Goal: Task Accomplishment & Management: Manage account settings

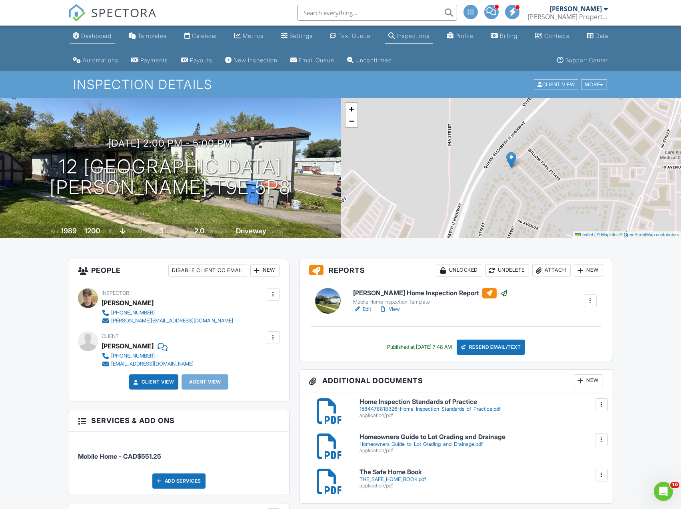
click at [105, 36] on div "Dashboard" at bounding box center [96, 35] width 30 height 7
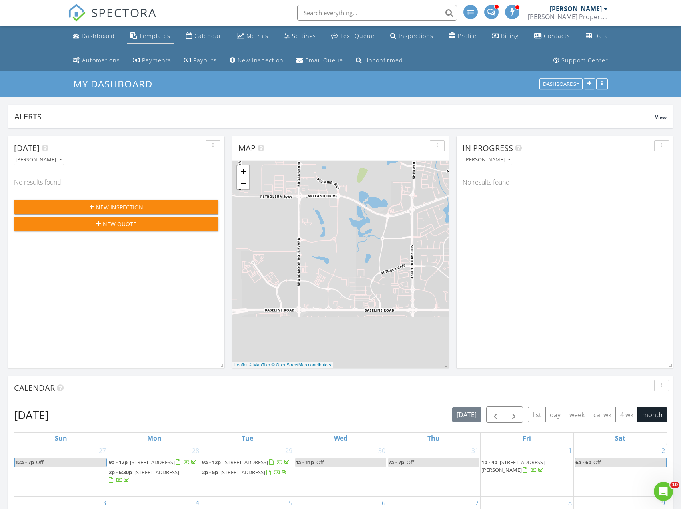
click at [153, 37] on div "Templates" at bounding box center [154, 36] width 31 height 8
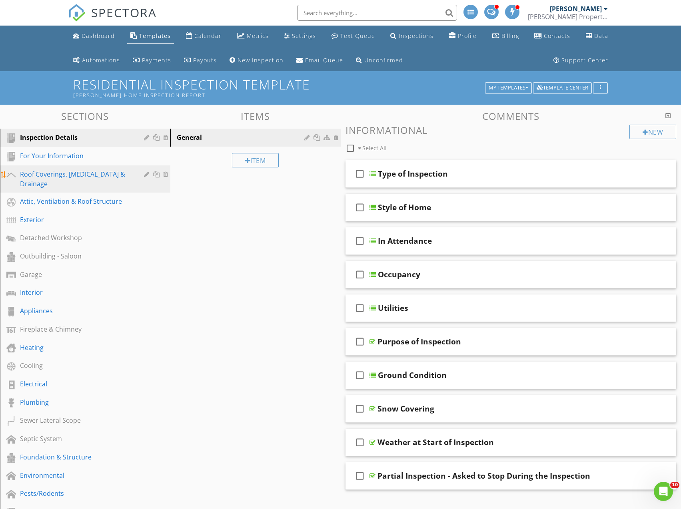
click at [64, 177] on div "Roof Coverings, Flashing & Drainage" at bounding box center [76, 178] width 112 height 19
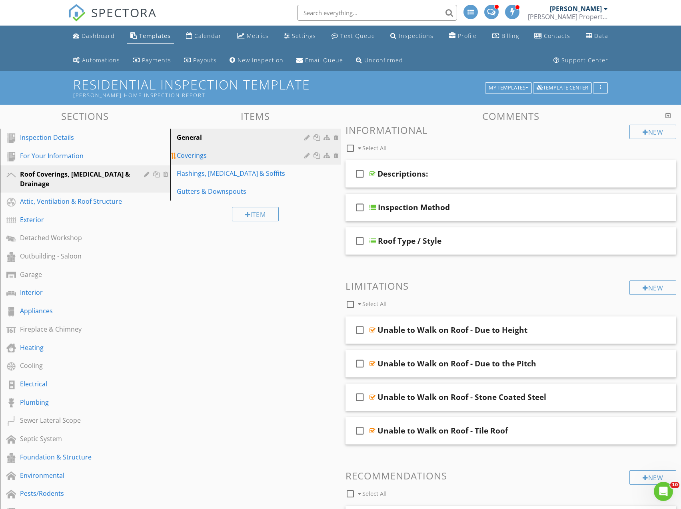
click at [193, 158] on div "Coverings" at bounding box center [242, 156] width 130 height 10
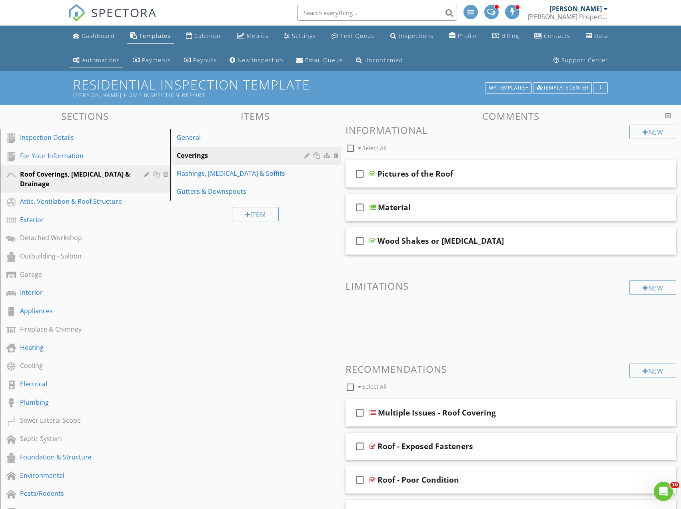
click at [109, 62] on div "Automations" at bounding box center [101, 60] width 38 height 8
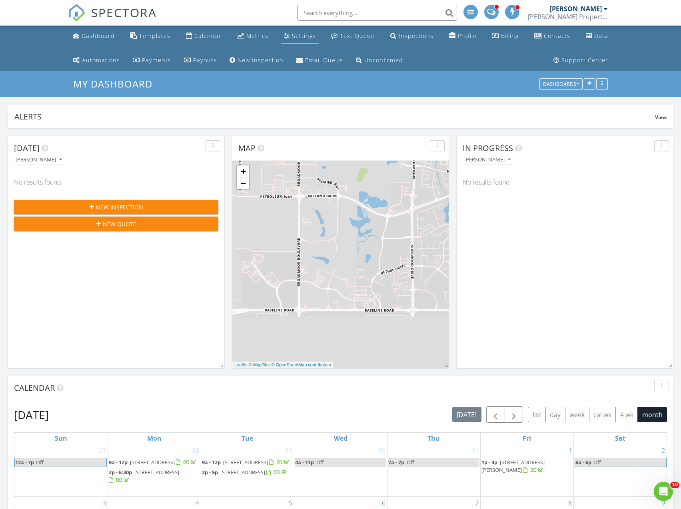
click at [293, 39] on div "Settings" at bounding box center [304, 36] width 24 height 8
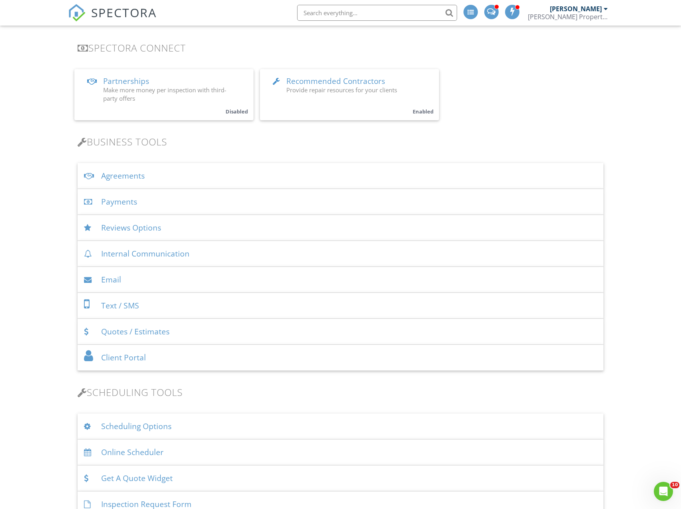
scroll to position [200, 0]
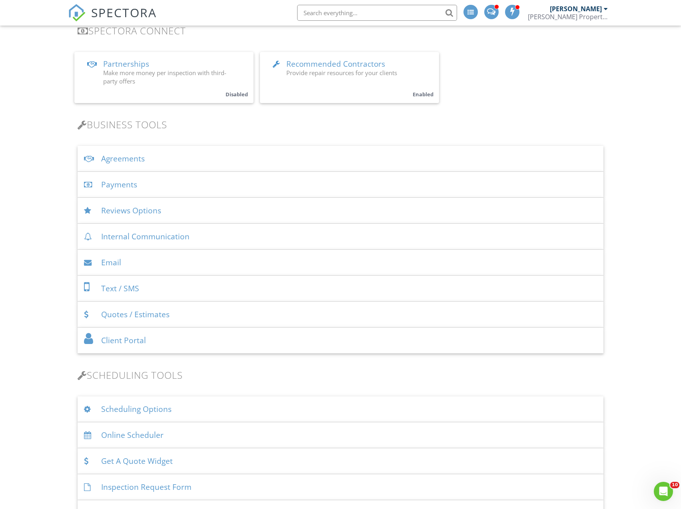
click at [124, 160] on div "Agreements" at bounding box center [340, 159] width 525 height 26
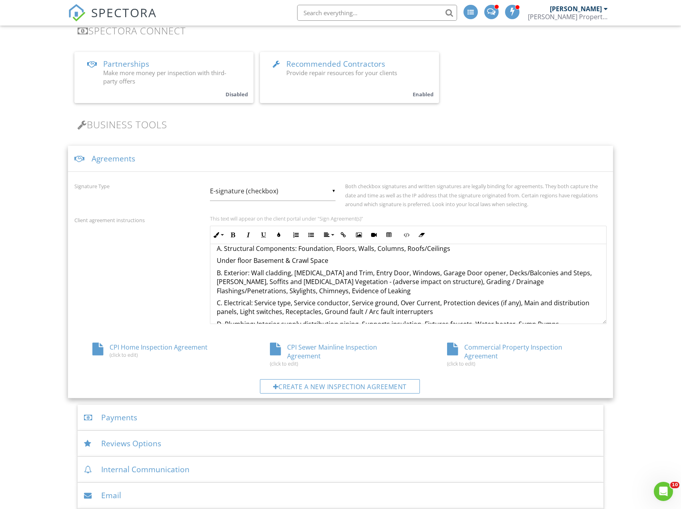
scroll to position [799, 0]
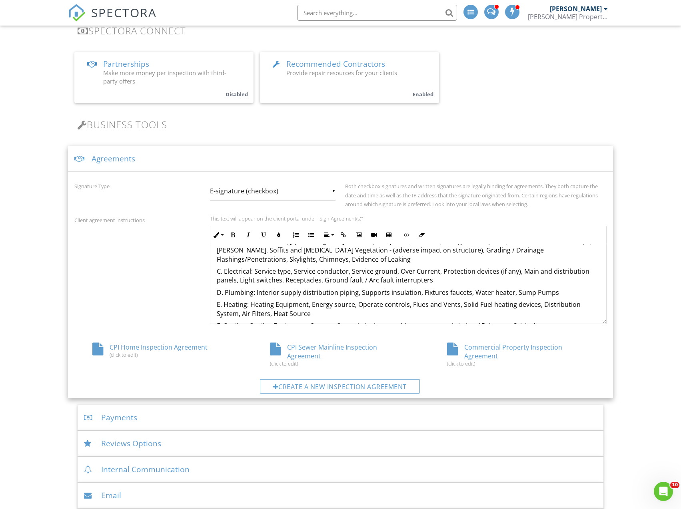
click at [206, 160] on div "Agreements" at bounding box center [340, 159] width 544 height 26
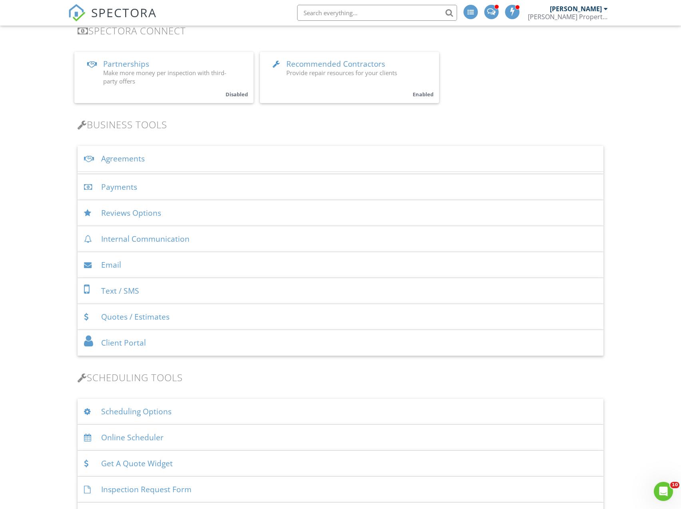
scroll to position [808, 0]
click at [197, 183] on div "Payments" at bounding box center [340, 185] width 525 height 26
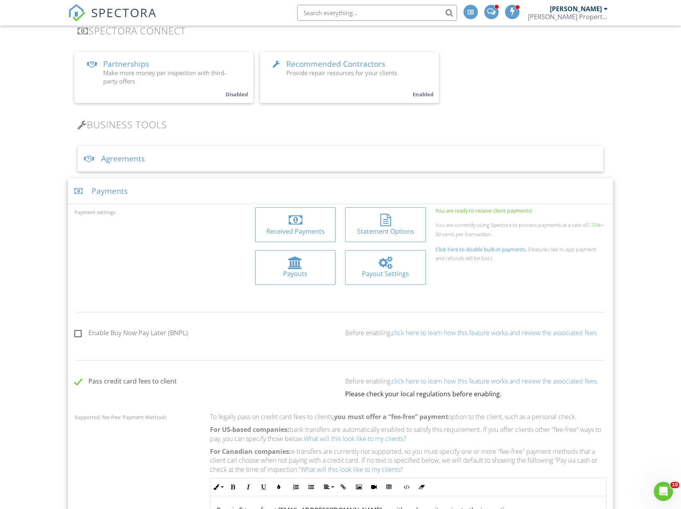
click at [197, 183] on div "Payments" at bounding box center [340, 191] width 544 height 26
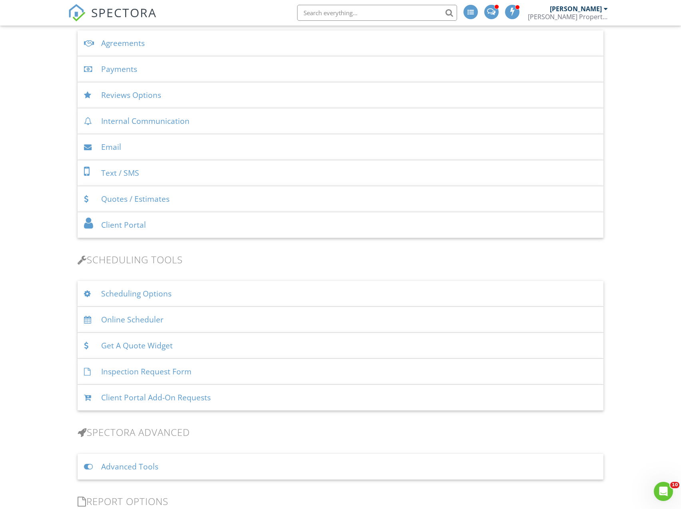
scroll to position [400, 0]
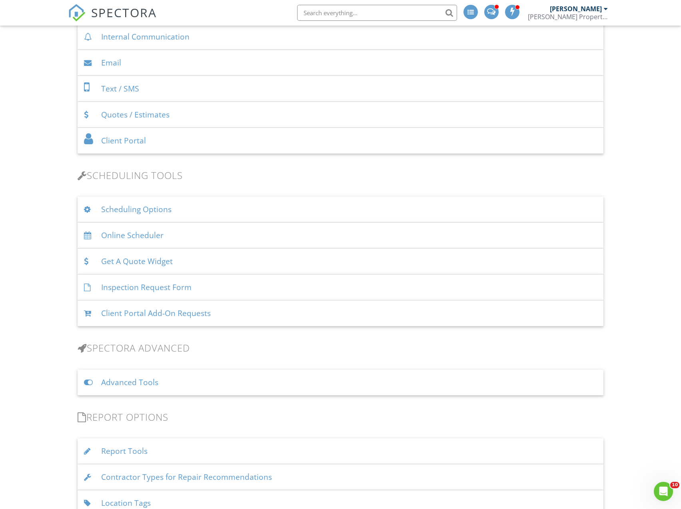
click at [191, 138] on div "Client Portal" at bounding box center [340, 141] width 525 height 26
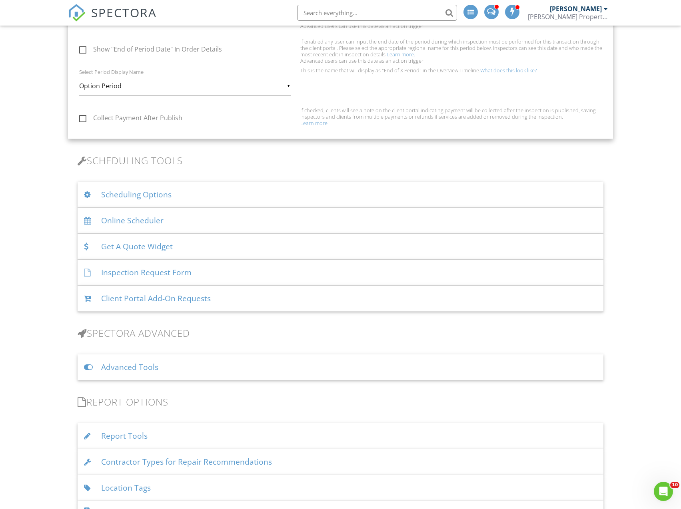
scroll to position [600, 0]
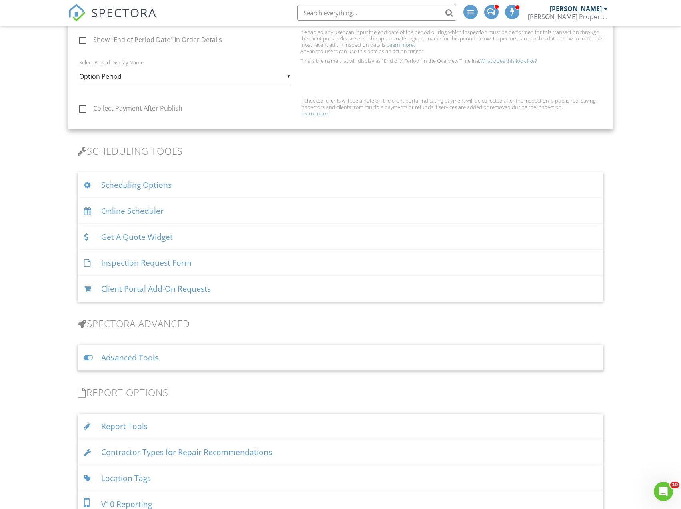
click at [155, 189] on div "Scheduling Options" at bounding box center [340, 185] width 525 height 26
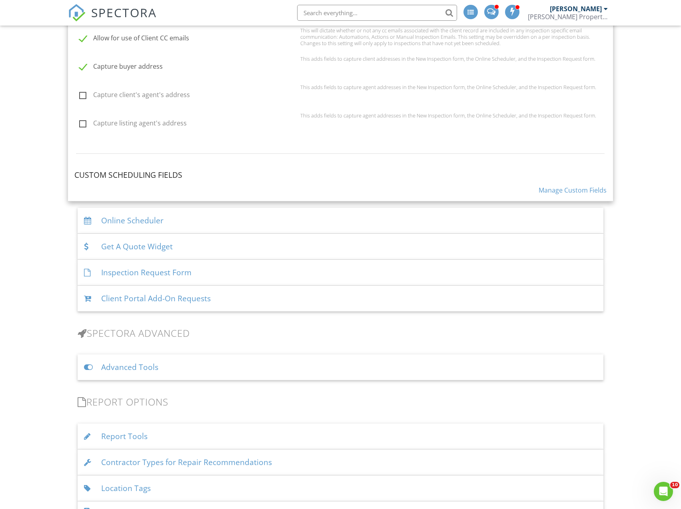
scroll to position [919, 0]
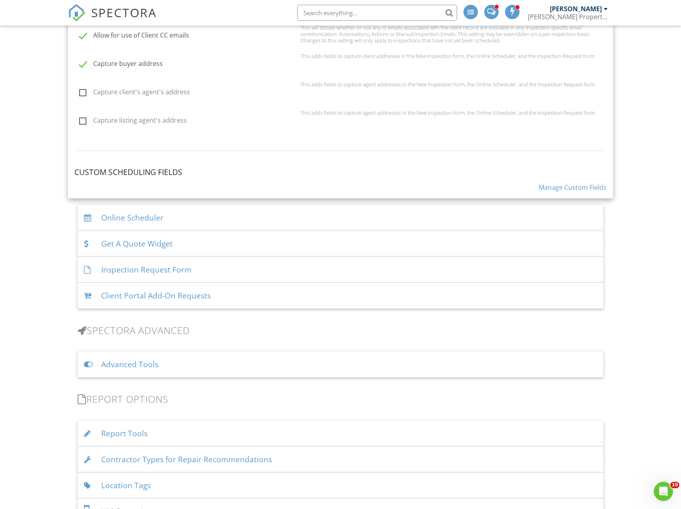
click at [169, 167] on h4 "Custom Scheduling Fields" at bounding box center [340, 172] width 532 height 10
click at [159, 221] on div "Online Scheduler" at bounding box center [340, 218] width 525 height 26
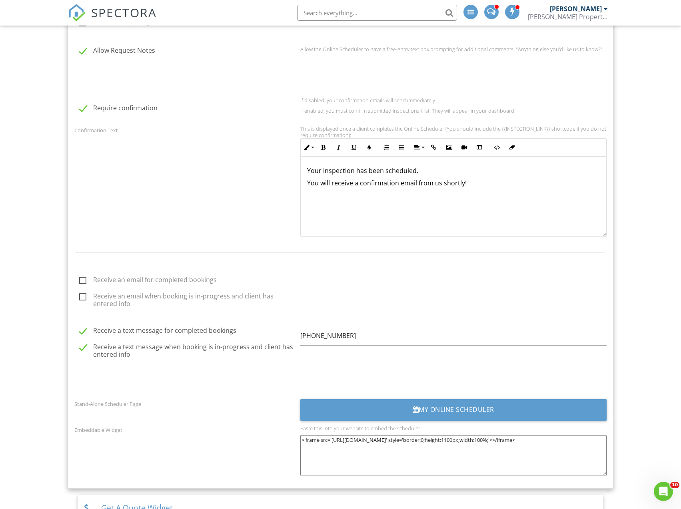
scroll to position [984, 0]
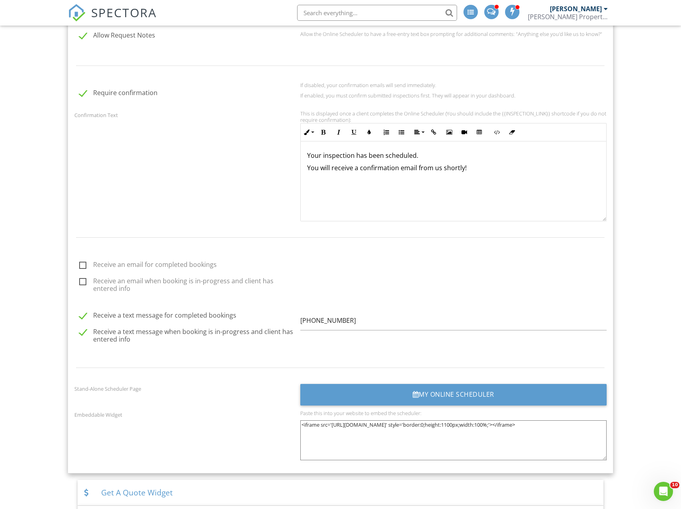
click at [433, 157] on p "Your inspection has been scheduled." at bounding box center [453, 155] width 293 height 9
drag, startPoint x: 304, startPoint y: 155, endPoint x: 476, endPoint y: 166, distance: 171.9
click at [476, 166] on div "Your inspection has been scheduled. You will receive a confirmation email from …" at bounding box center [453, 182] width 305 height 80
drag, startPoint x: 424, startPoint y: 169, endPoint x: 419, endPoint y: 175, distance: 7.3
drag, startPoint x: 419, startPoint y: 175, endPoint x: 324, endPoint y: 181, distance: 95.0
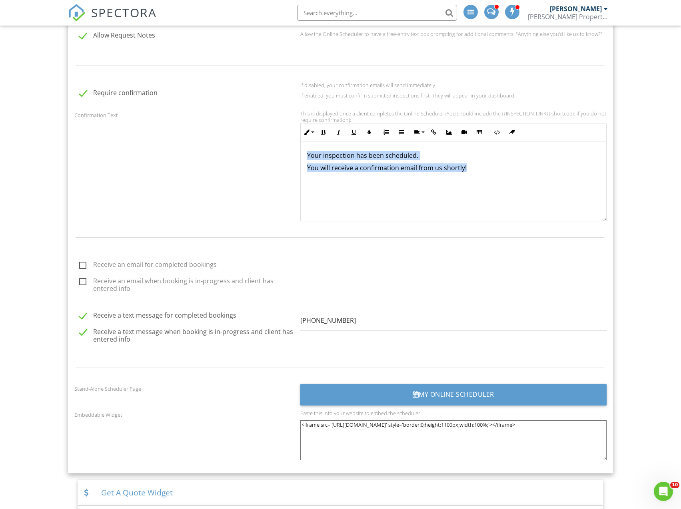
click at [324, 181] on div "Your inspection has been scheduled. You will receive a confirmation email from …" at bounding box center [453, 182] width 305 height 80
click at [307, 169] on p "You will receive a confirmation email from us shortly!" at bounding box center [453, 167] width 293 height 9
drag, startPoint x: 302, startPoint y: 153, endPoint x: 583, endPoint y: 158, distance: 281.1
click at [582, 158] on div "Your inspection has been scheduled. You will receive a confirmation email from …" at bounding box center [453, 182] width 305 height 80
click at [376, 158] on p "​ ​" at bounding box center [453, 155] width 293 height 9
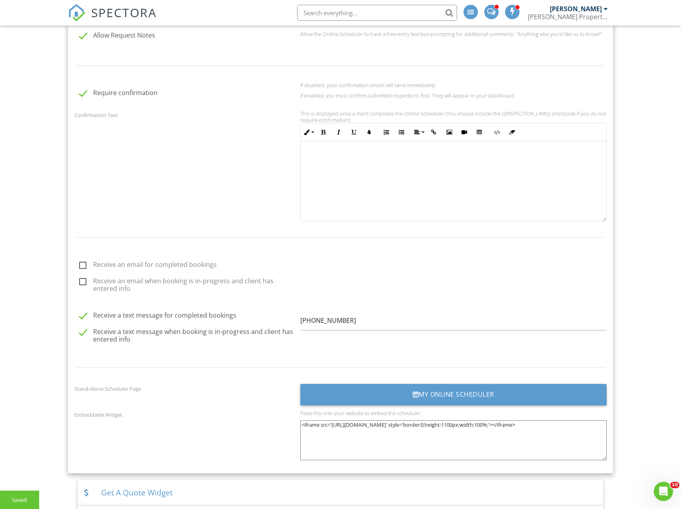
click at [326, 148] on div "​ ​" at bounding box center [453, 182] width 305 height 80
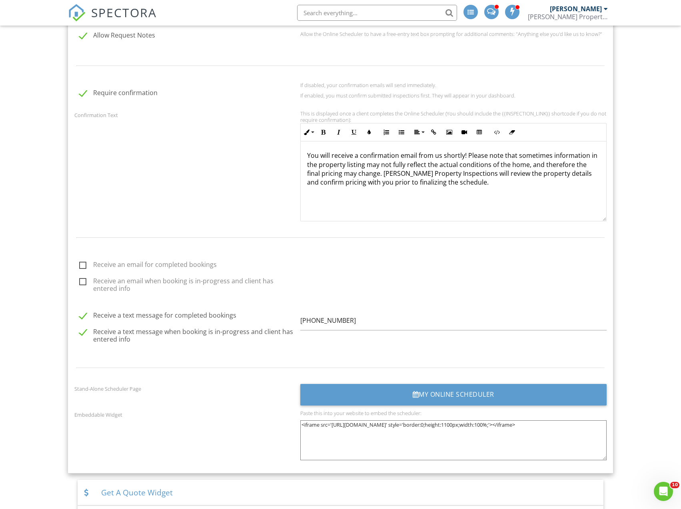
click at [325, 183] on p "You will receive a confirmation email from us shortly! Please note that sometim…" at bounding box center [453, 169] width 293 height 36
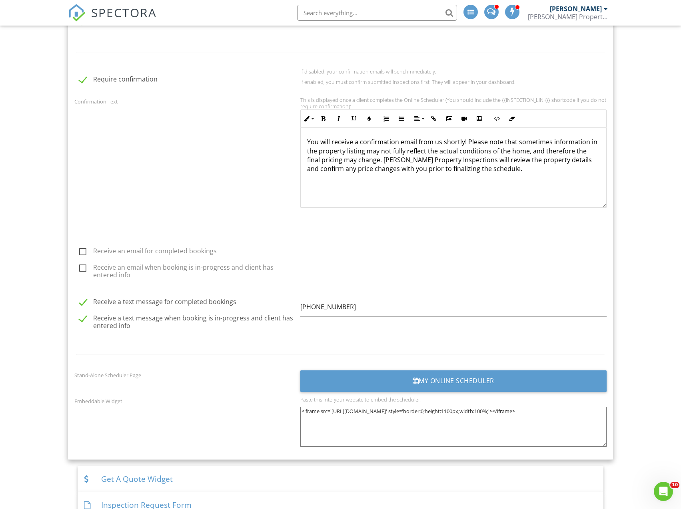
scroll to position [944, 0]
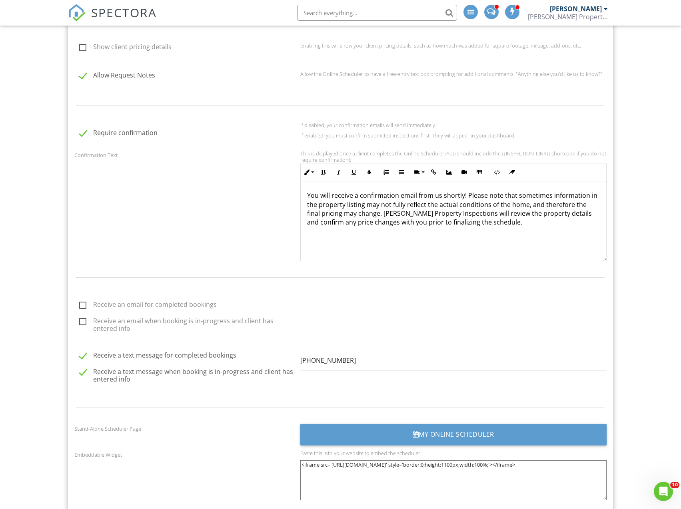
click at [493, 224] on p "You will receive a confirmation email from us shortly! Please note that sometim…" at bounding box center [453, 209] width 293 height 36
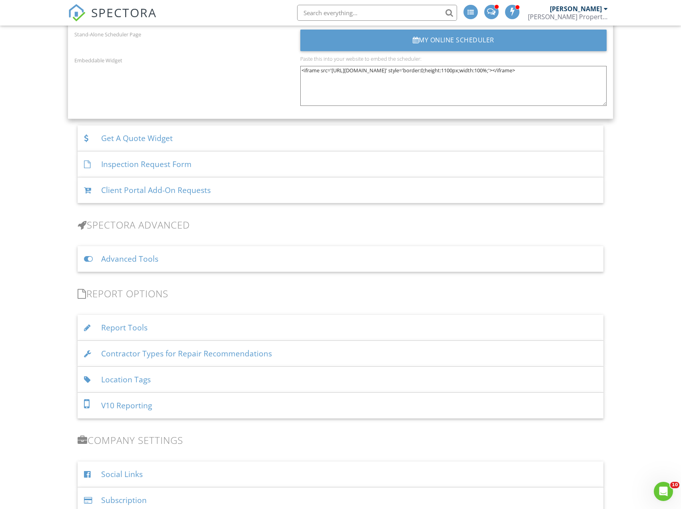
scroll to position [1384, 0]
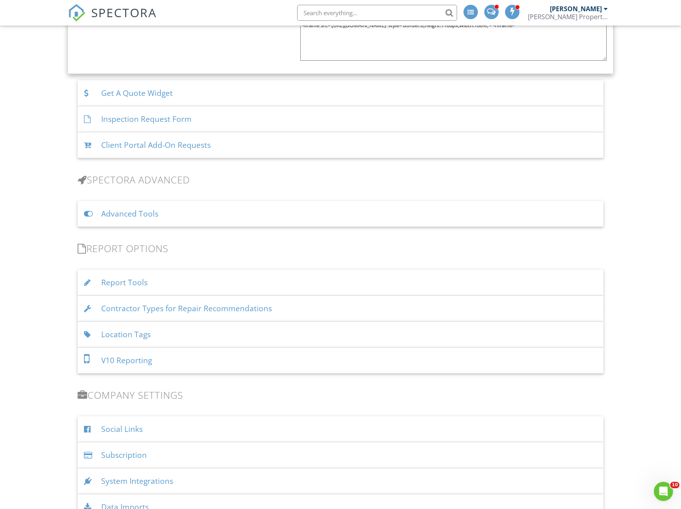
click at [174, 342] on div "Location Tags" at bounding box center [340, 335] width 525 height 26
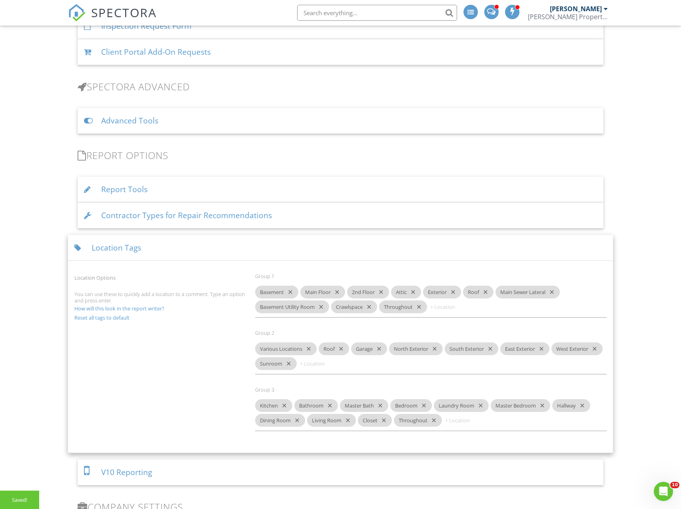
scroll to position [1584, 0]
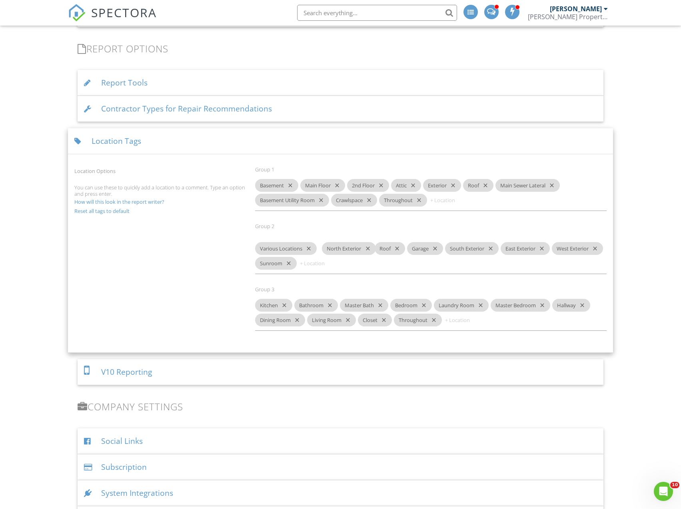
drag, startPoint x: 420, startPoint y: 246, endPoint x: 352, endPoint y: 252, distance: 68.3
drag, startPoint x: 479, startPoint y: 246, endPoint x: 411, endPoint y: 255, distance: 68.5
drag, startPoint x: 530, startPoint y: 243, endPoint x: 439, endPoint y: 249, distance: 91.8
drag, startPoint x: 283, startPoint y: 258, endPoint x: 518, endPoint y: 250, distance: 235.2
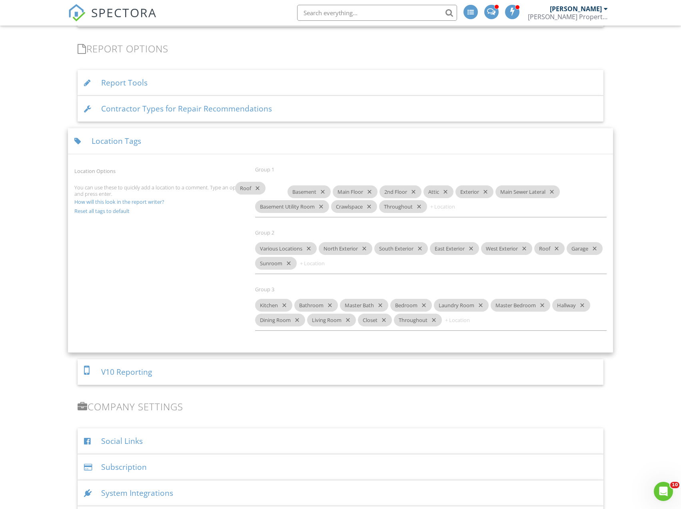
drag, startPoint x: 478, startPoint y: 187, endPoint x: 249, endPoint y: 190, distance: 229.1
drag, startPoint x: 444, startPoint y: 185, endPoint x: 343, endPoint y: 191, distance: 100.9
drag, startPoint x: 435, startPoint y: 189, endPoint x: 298, endPoint y: 193, distance: 136.4
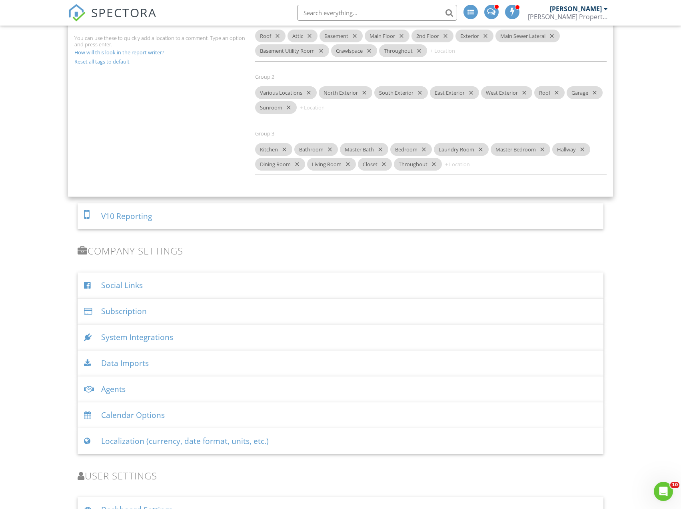
scroll to position [1744, 0]
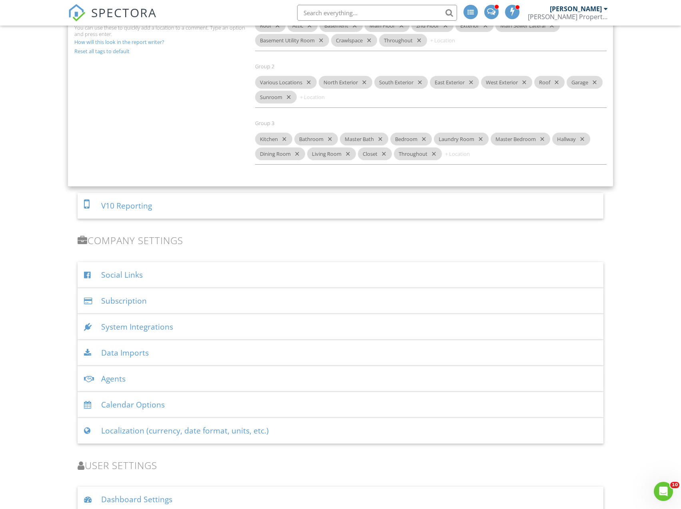
click at [257, 209] on div "V10 Reporting" at bounding box center [340, 206] width 525 height 26
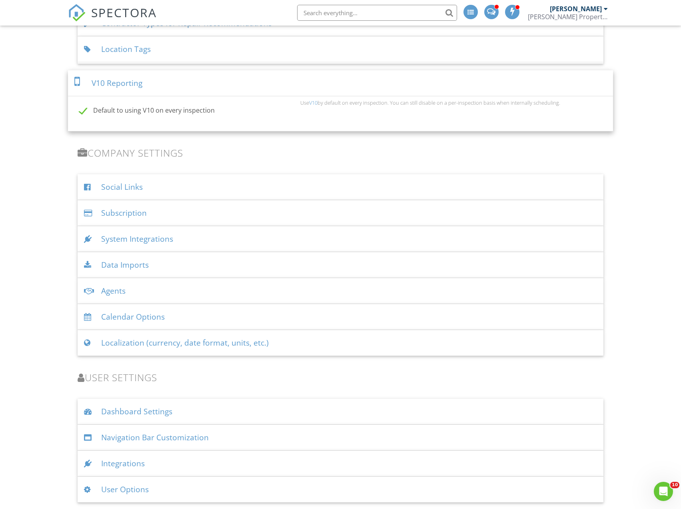
scroll to position [1668, 0]
click at [154, 317] on div "Calendar Options" at bounding box center [340, 317] width 525 height 26
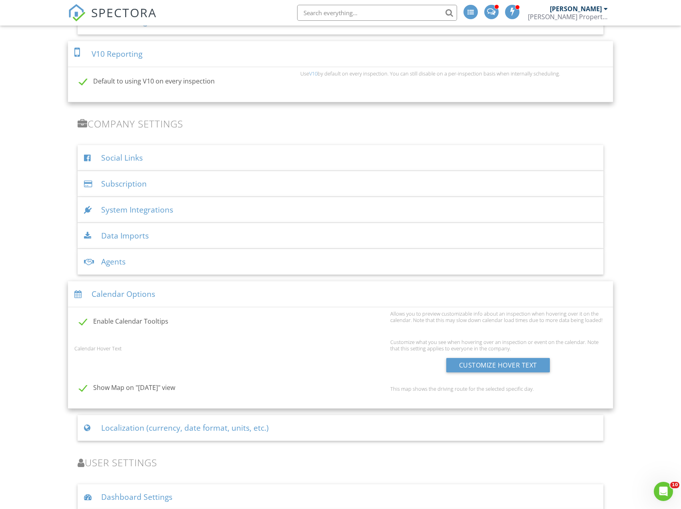
click at [155, 207] on div "System Integrations" at bounding box center [340, 210] width 525 height 26
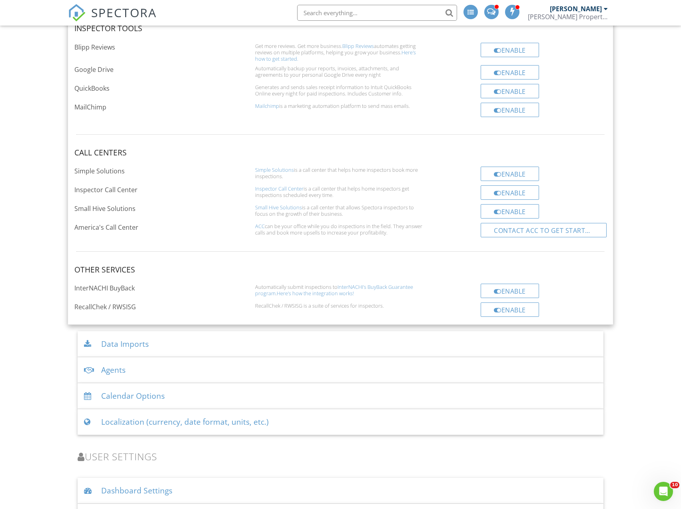
scroll to position [2021, 0]
